Goal: Task Accomplishment & Management: Manage account settings

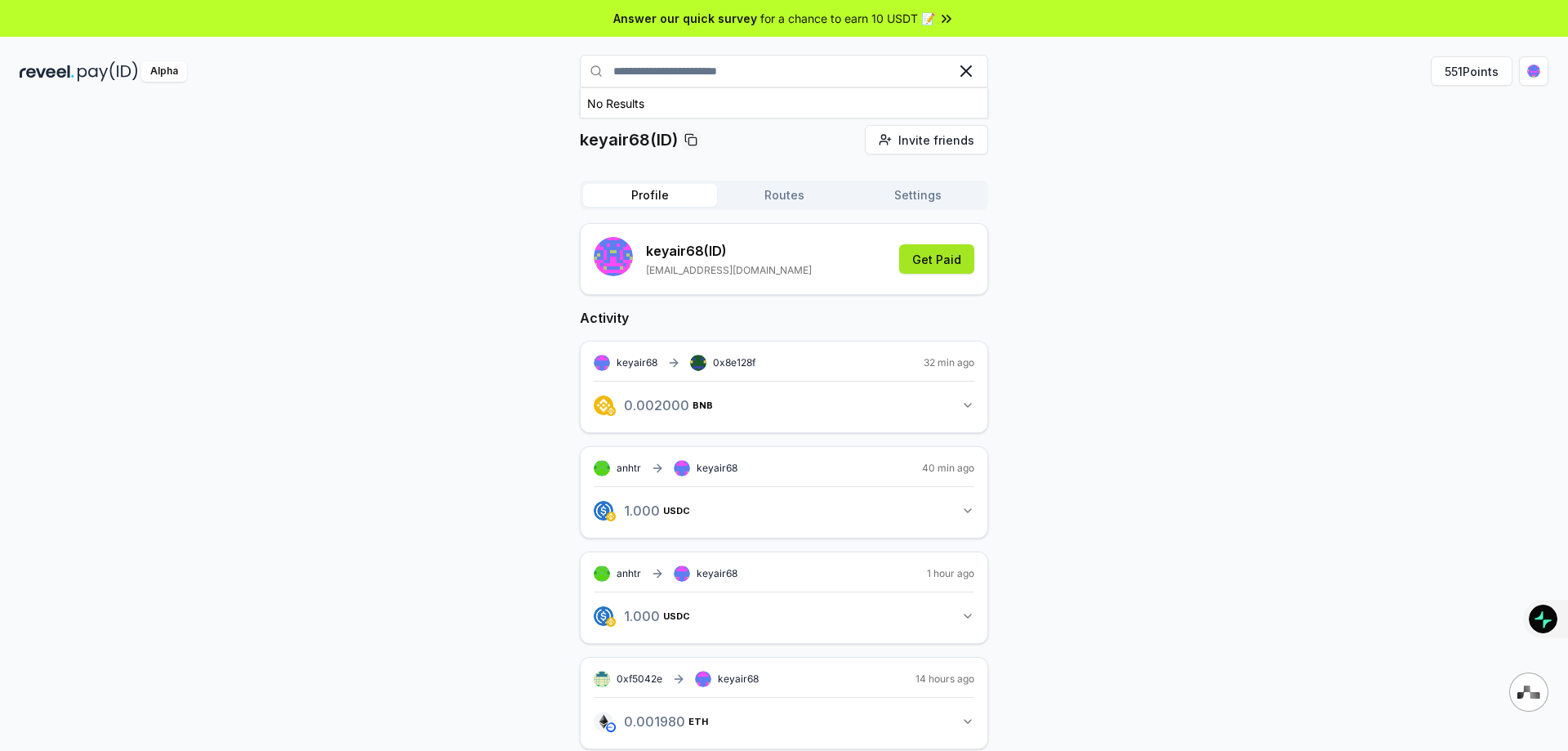
click at [956, 262] on button "Get Paid" at bounding box center [937, 259] width 75 height 29
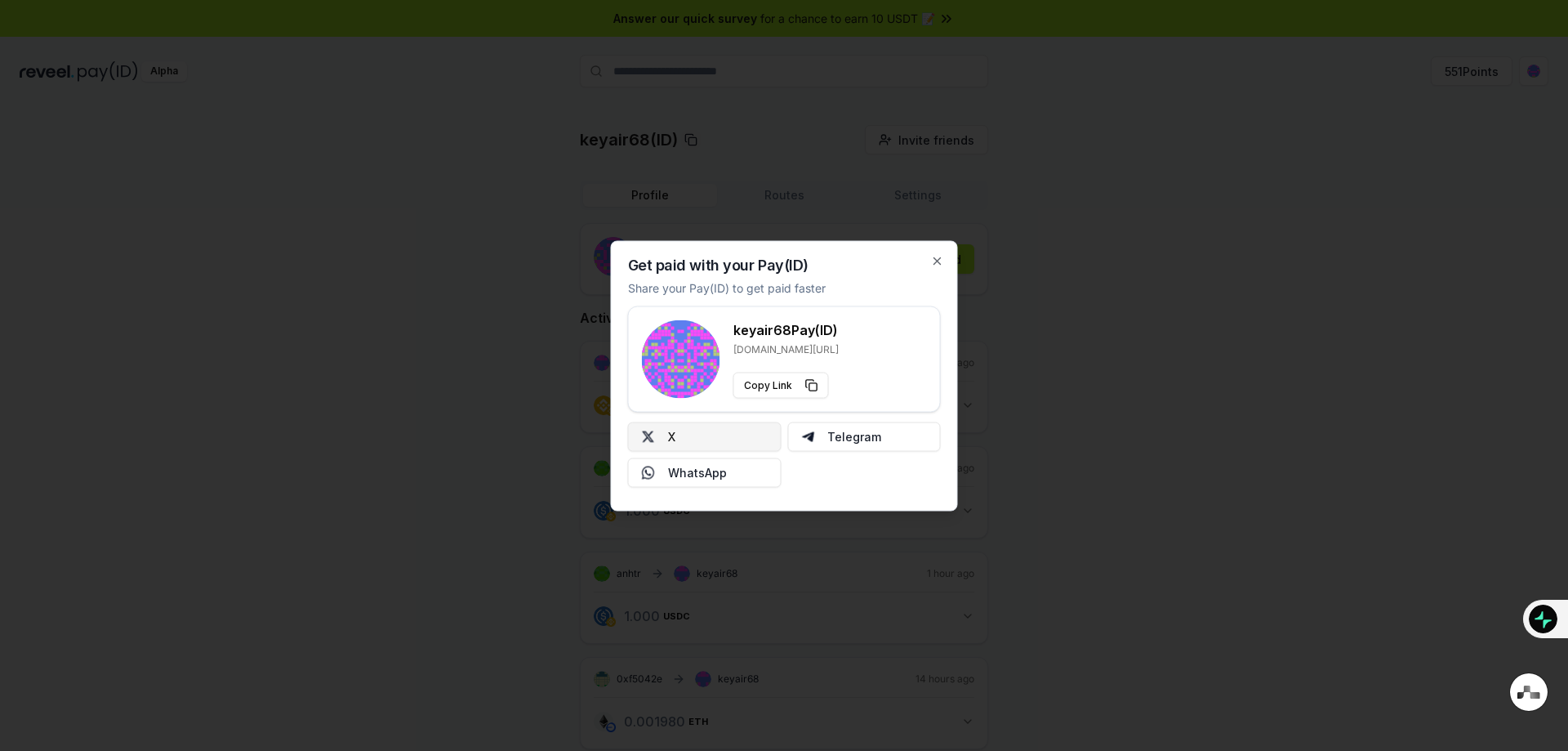
click at [731, 435] on button "X" at bounding box center [705, 436] width 154 height 29
click at [939, 261] on icon "button" at bounding box center [938, 260] width 13 height 13
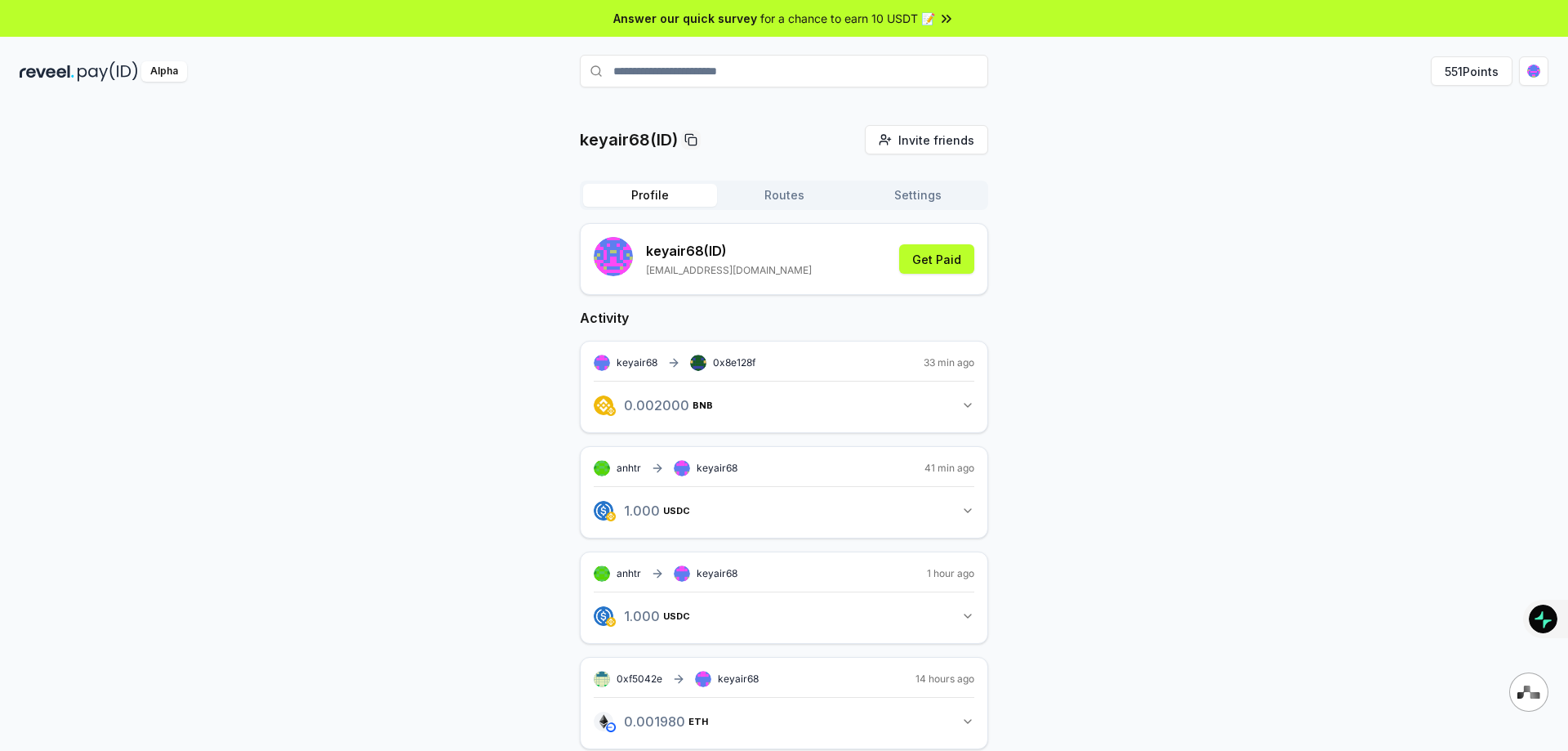
click at [792, 200] on button "Routes" at bounding box center [784, 195] width 134 height 23
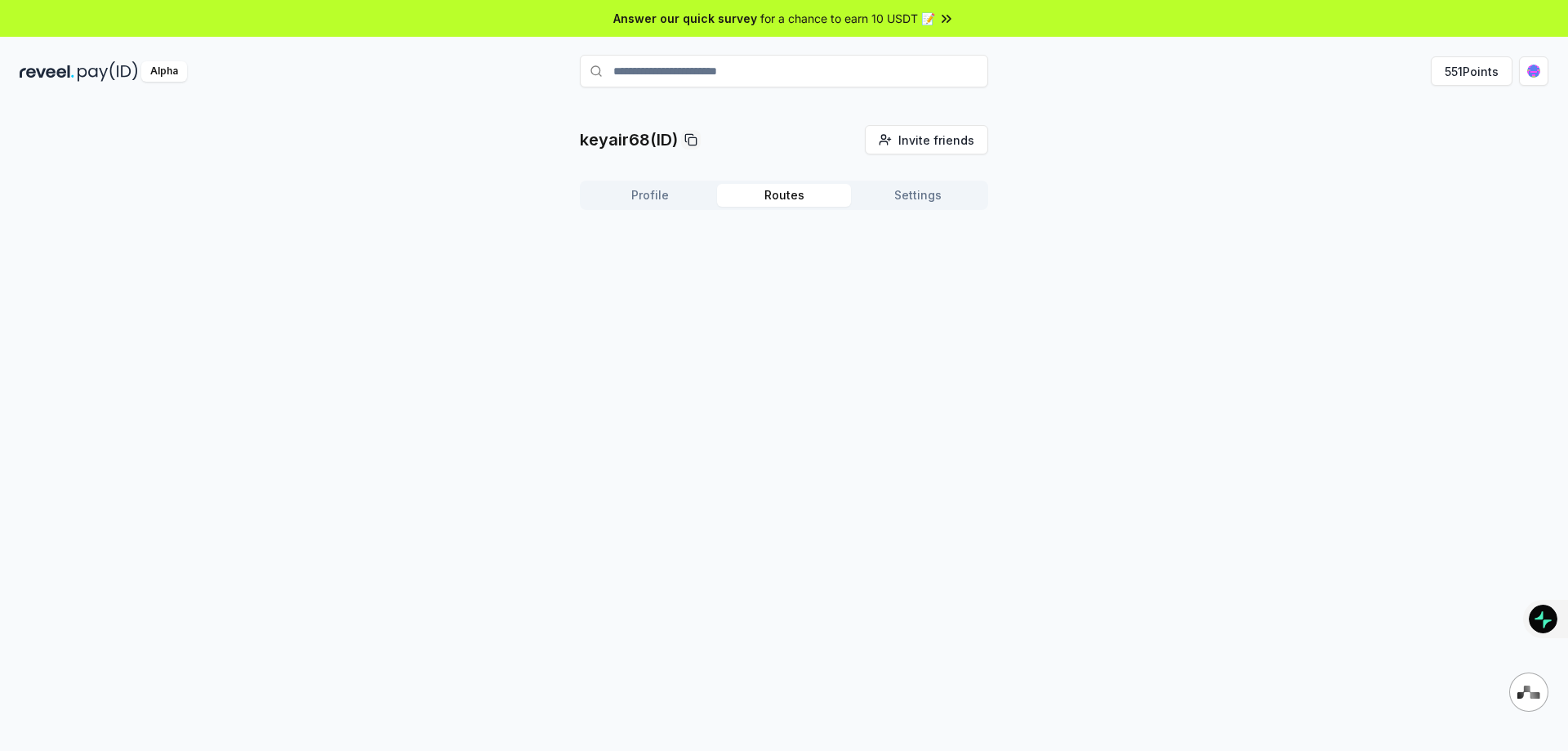
click at [689, 197] on button "Profile" at bounding box center [650, 195] width 134 height 23
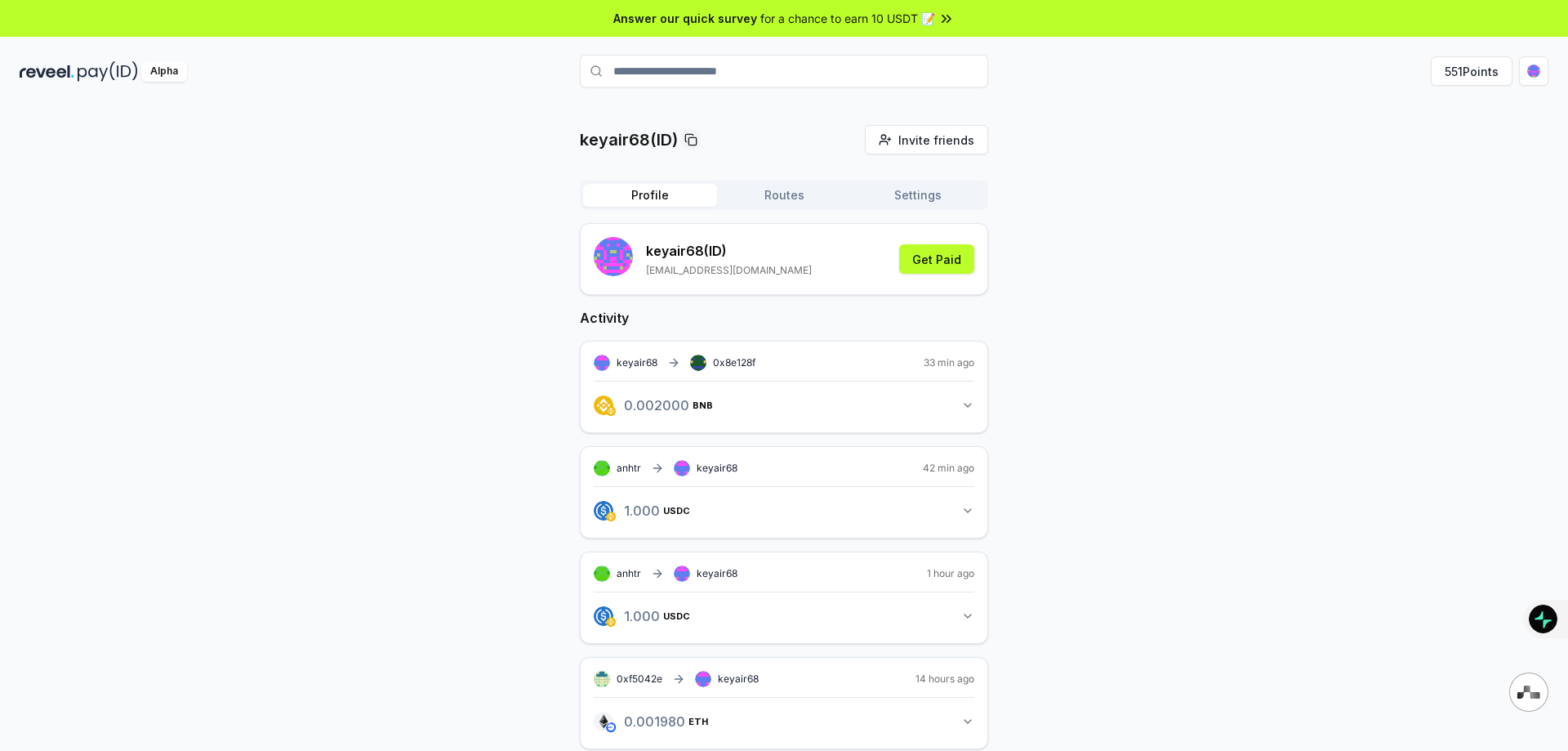
click at [793, 202] on button "Routes" at bounding box center [784, 195] width 134 height 23
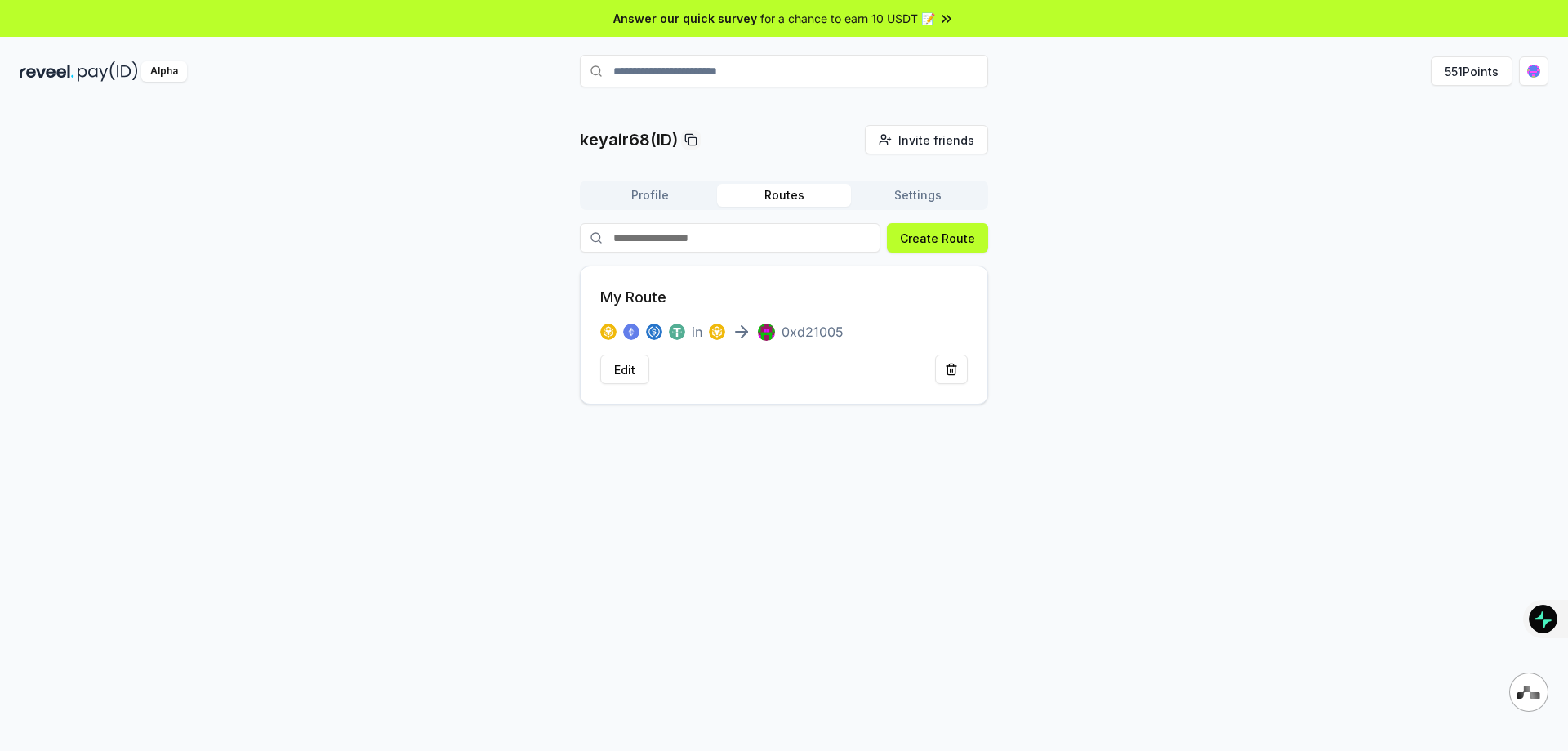
click at [892, 201] on button "Settings" at bounding box center [919, 195] width 134 height 23
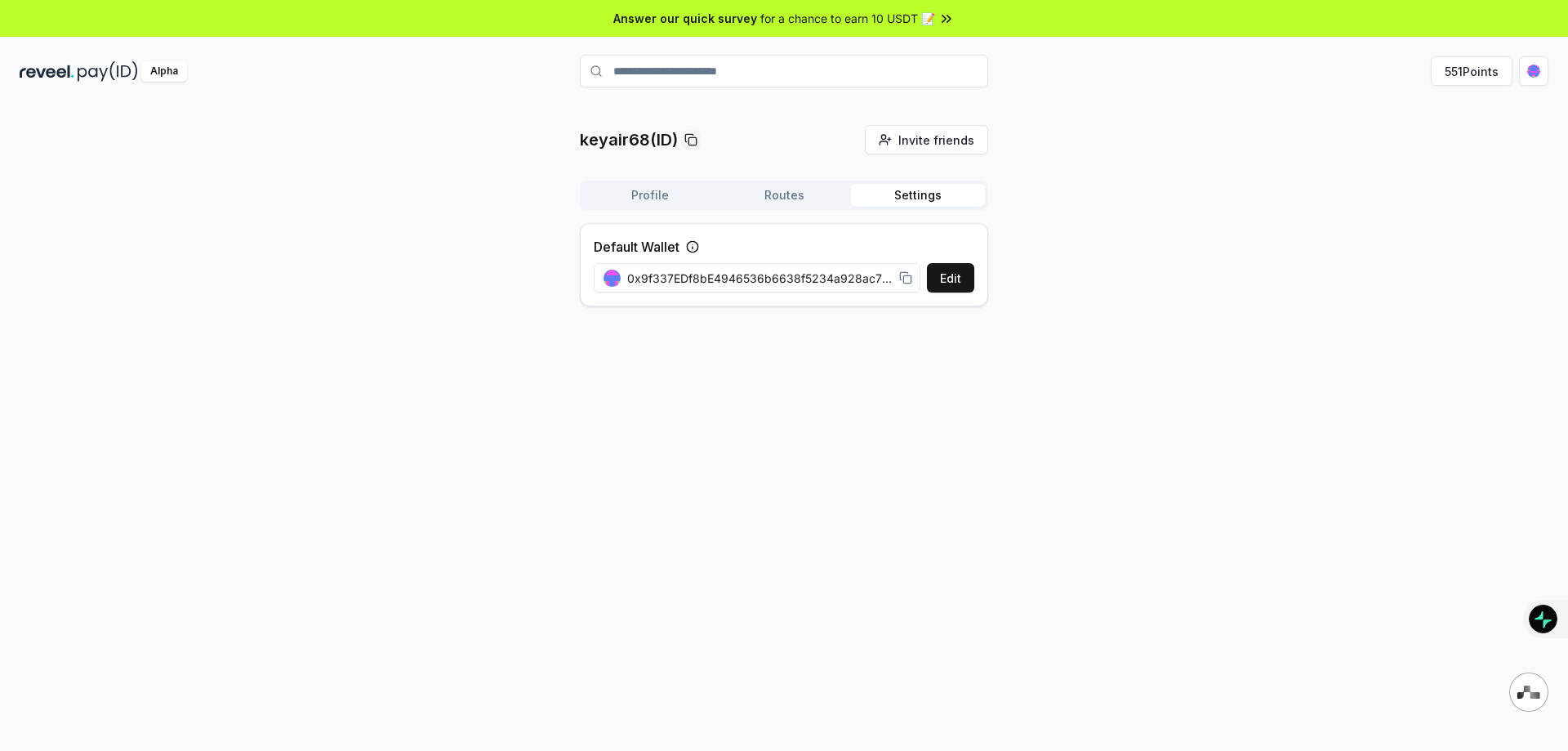
click at [764, 202] on button "Routes" at bounding box center [784, 195] width 134 height 23
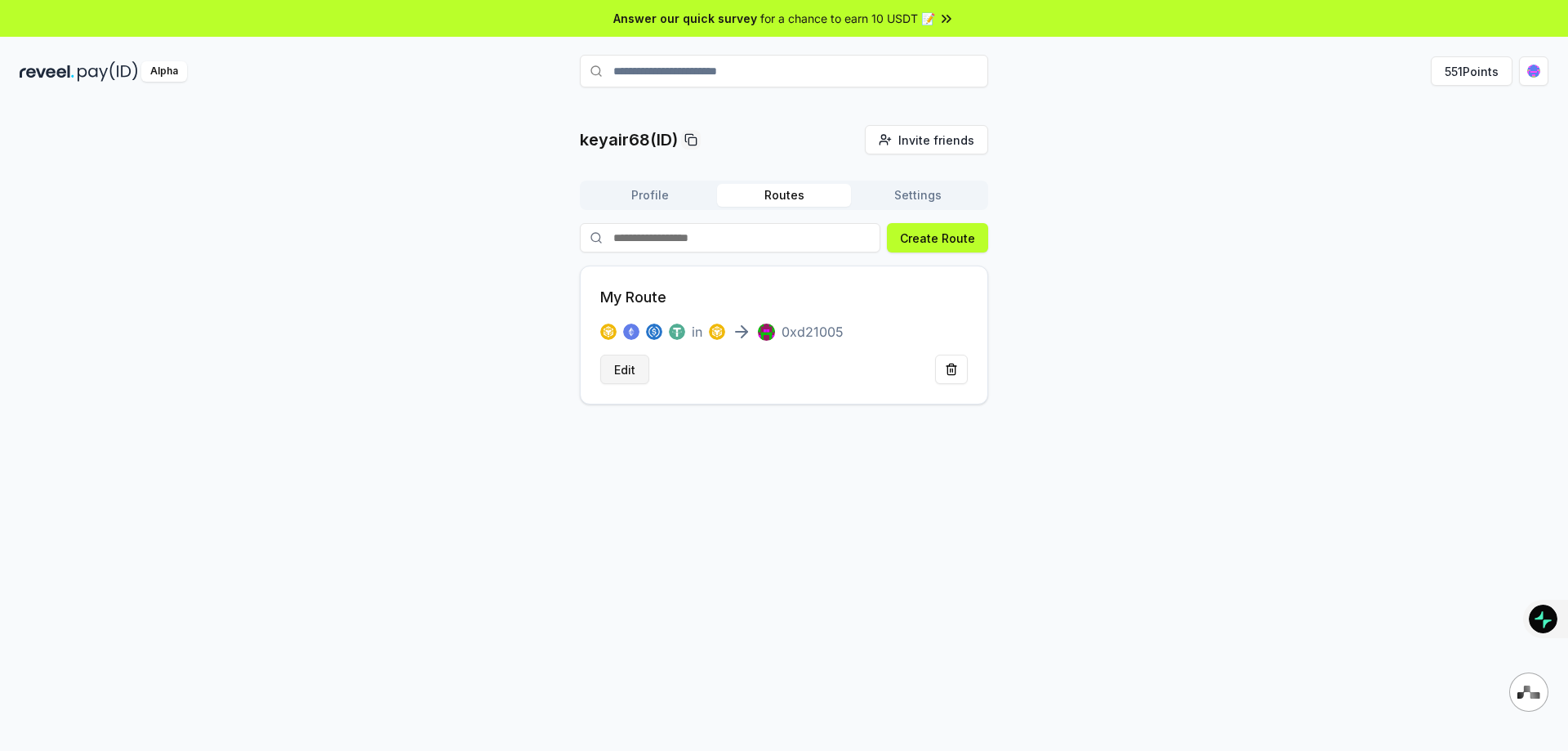
click at [623, 368] on button "Edit" at bounding box center [625, 369] width 49 height 29
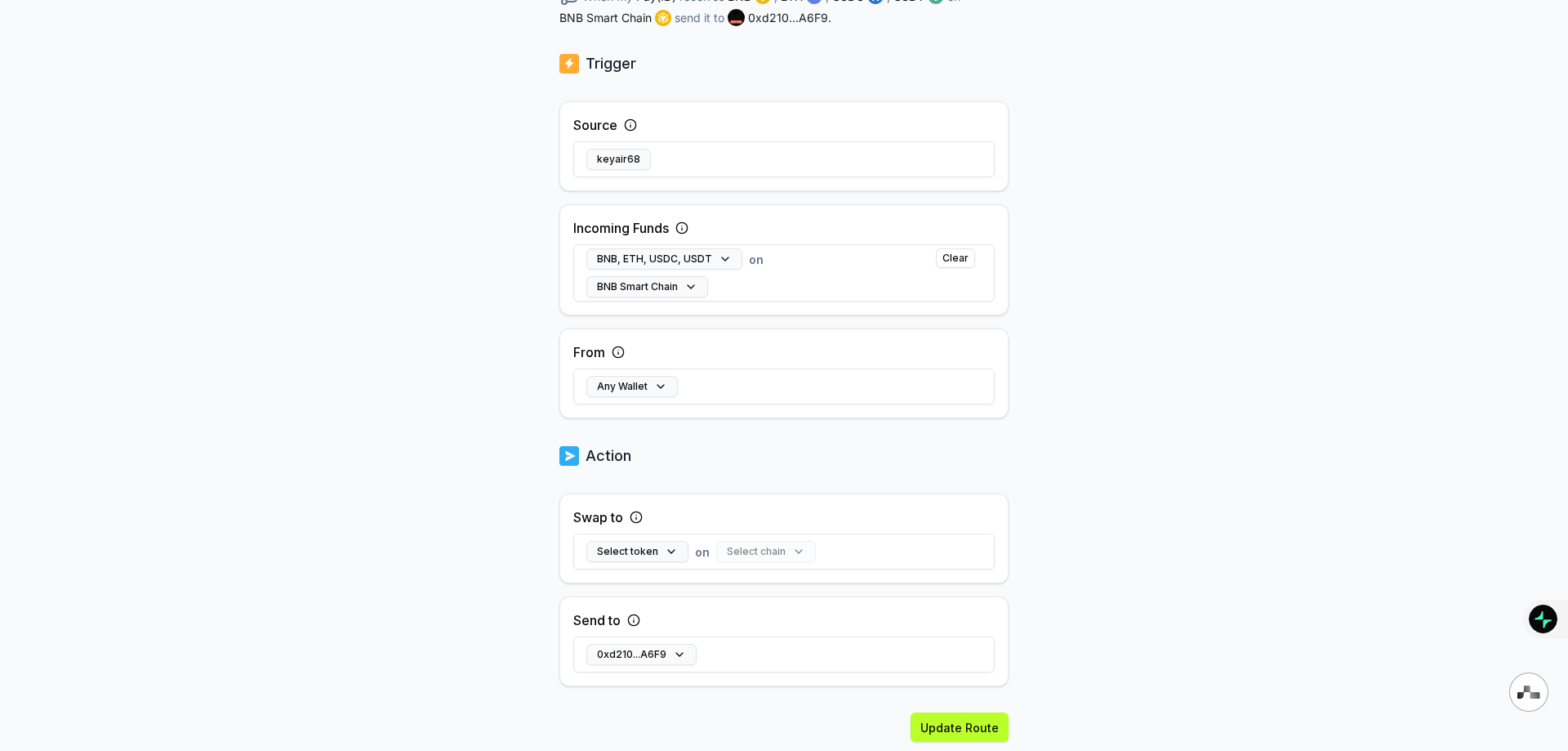
scroll to position [344, 0]
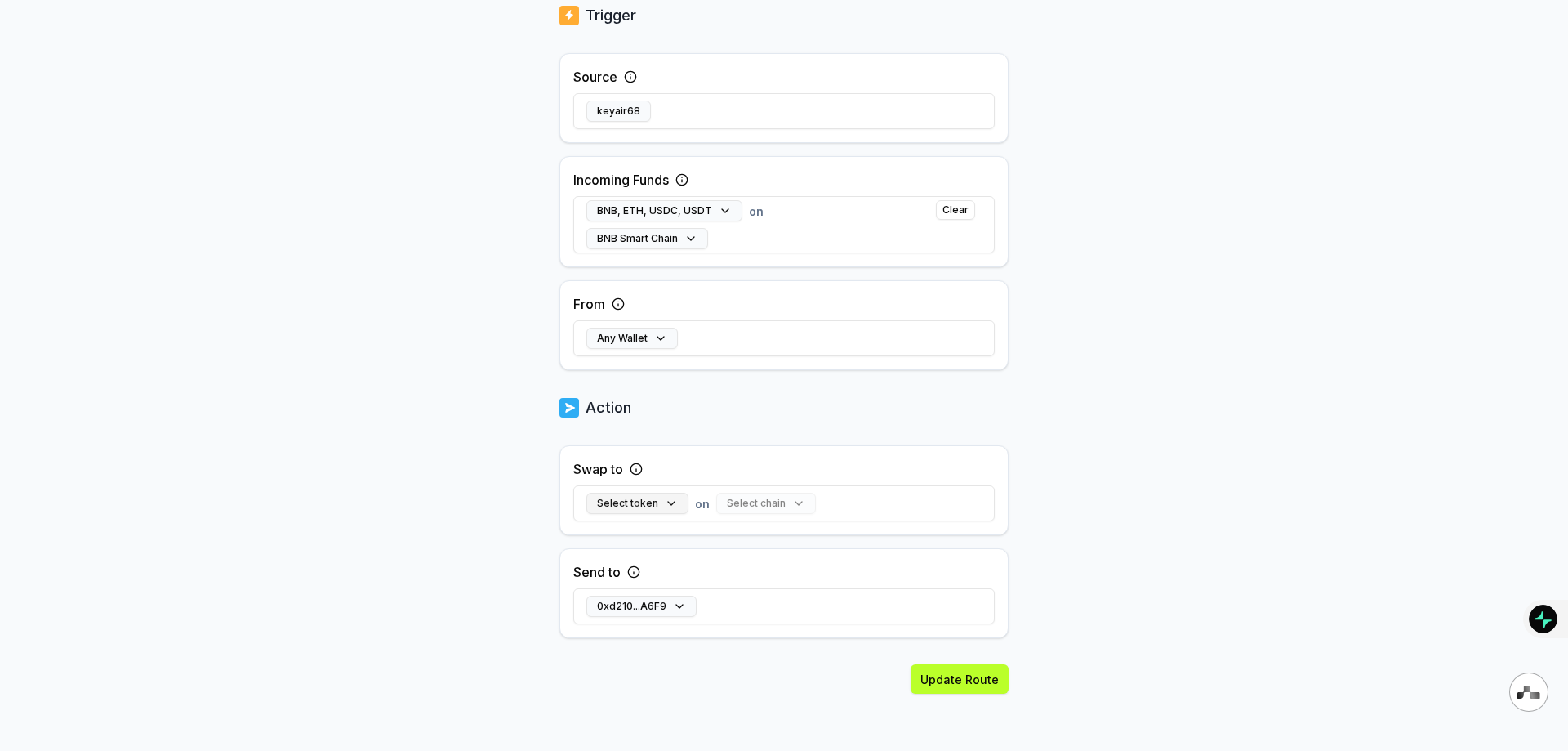
click at [665, 498] on button "Select token" at bounding box center [637, 503] width 102 height 21
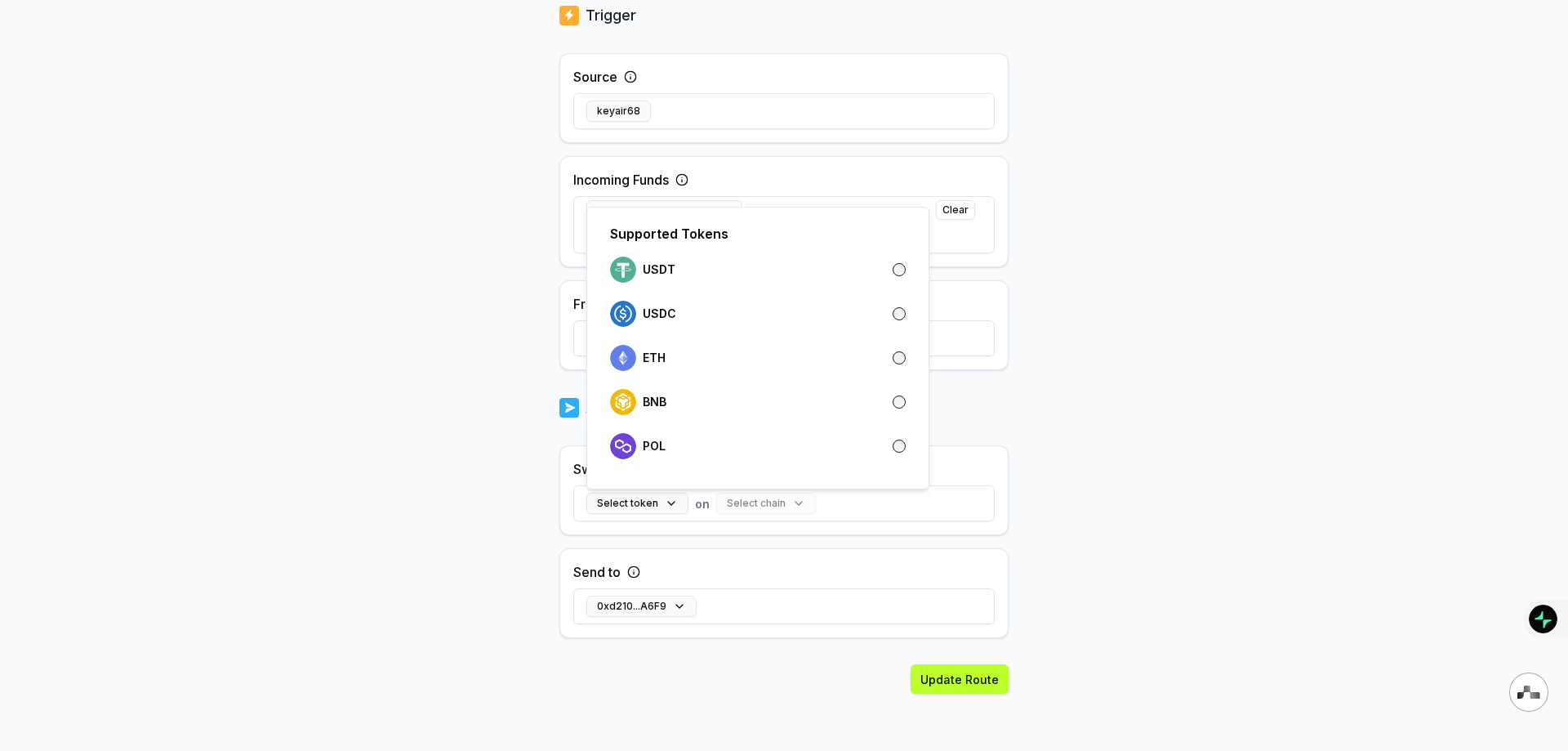
click at [1292, 319] on div "Back Edit Route ******** When my Pay(ID) receives BNB , ETH , USDC , USDT on BN…" at bounding box center [784, 101] width 1568 height 705
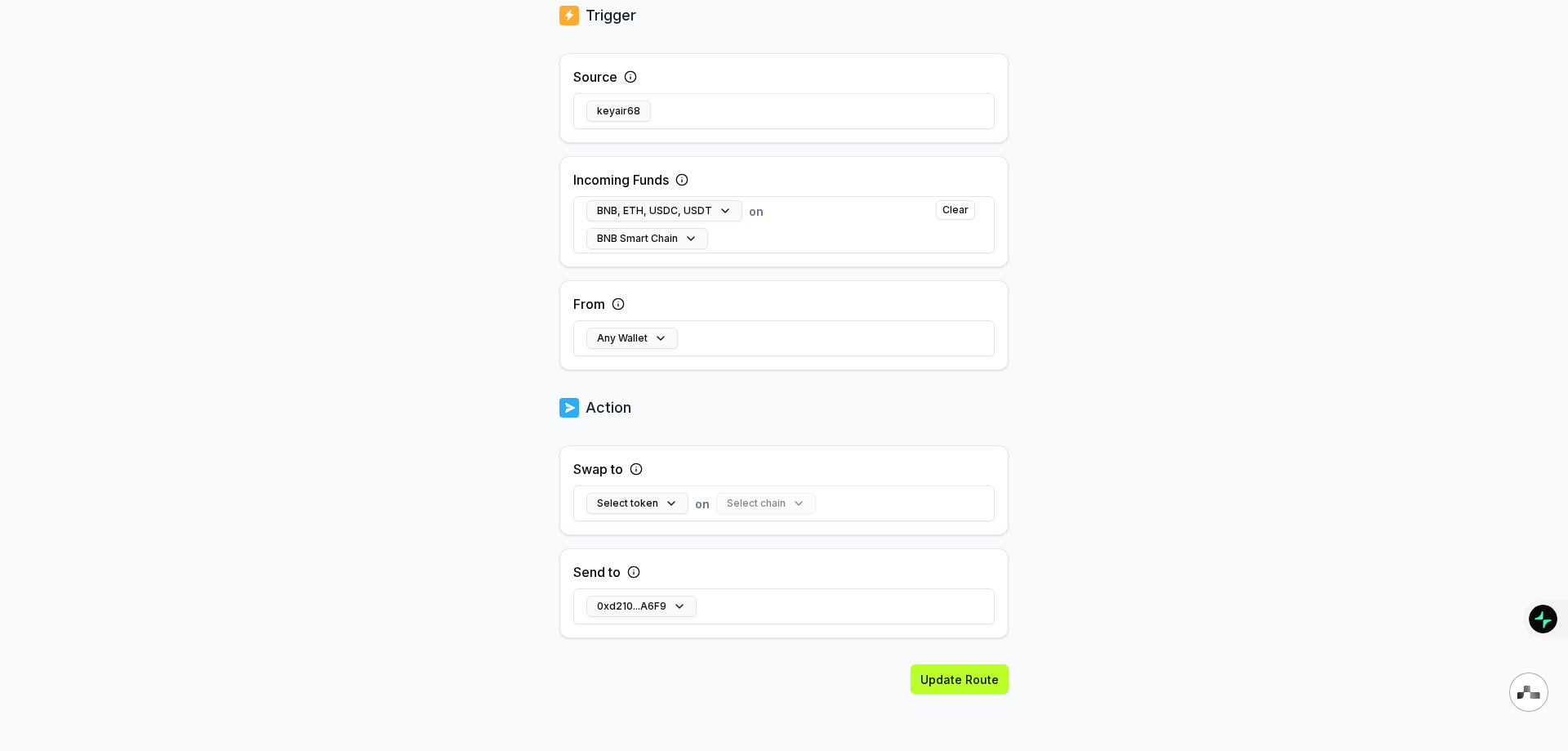
click at [759, 506] on div "Select chain" at bounding box center [766, 503] width 100 height 21
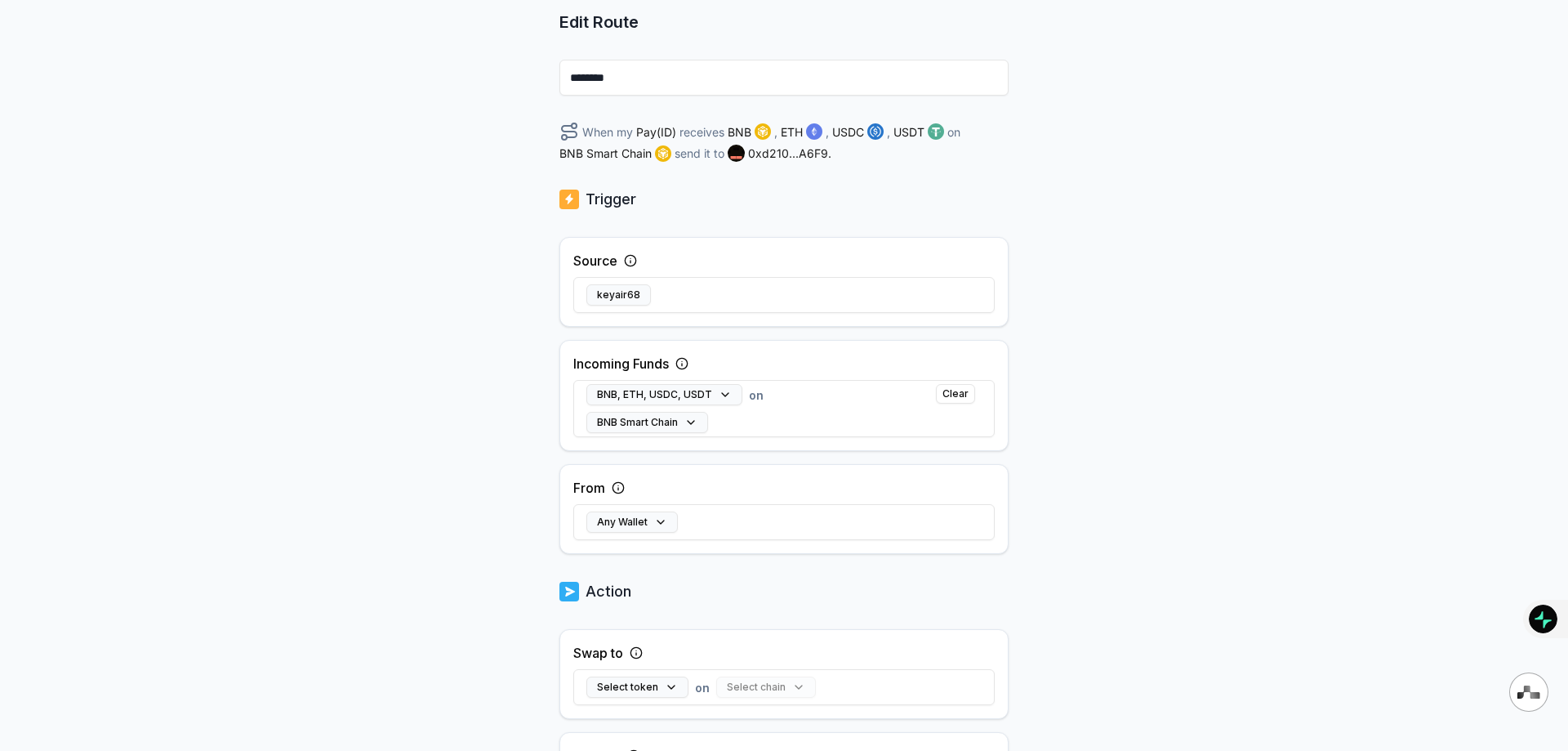
scroll to position [17, 0]
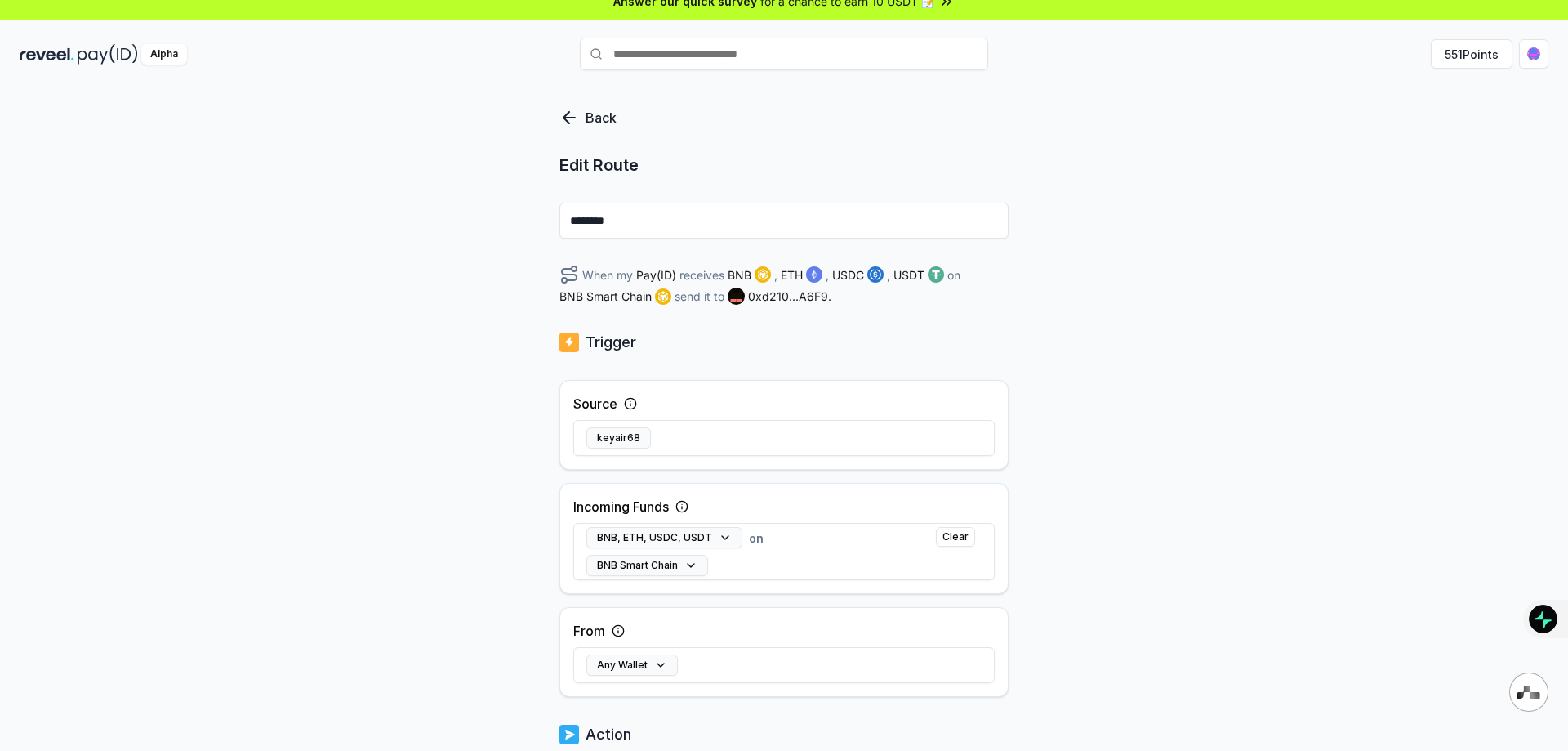
click at [553, 112] on div "Back Edit Route ******** When my Pay(ID) receives BNB , ETH , USDC , USDT on BN…" at bounding box center [784, 428] width 1568 height 705
click at [560, 113] on div "Back Edit Route ******** When my Pay(ID) receives BNB , ETH , USDC , USDT on BN…" at bounding box center [784, 428] width 1568 height 705
